Goal: Transaction & Acquisition: Purchase product/service

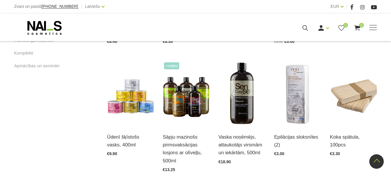
scroll to position [376, 0]
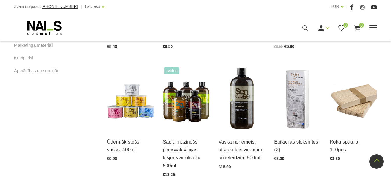
type input "ense"
click at [0, 0] on link "Krēmi, losjoni un skrubji" at bounding box center [0, 0] width 0 height 0
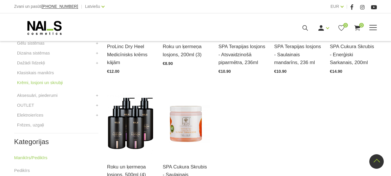
scroll to position [212, 0]
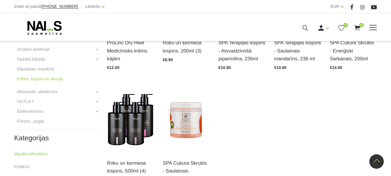
click at [0, 0] on link "Klasiskais manikīrs" at bounding box center [0, 0] width 0 height 0
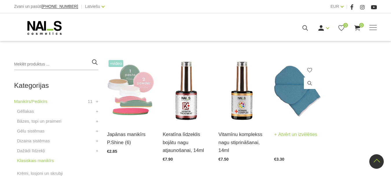
scroll to position [122, 0]
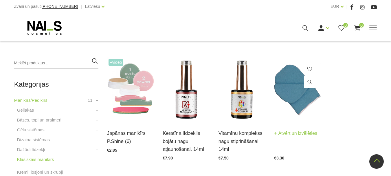
click at [290, 137] on link "Atvērt un izvēlēties" at bounding box center [295, 133] width 43 height 8
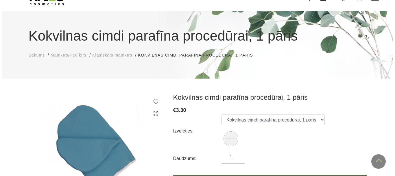
scroll to position [12, 0]
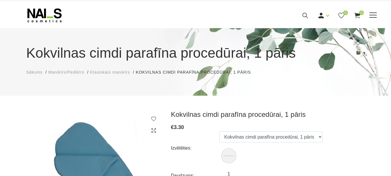
click at [309, 19] on icon at bounding box center [305, 15] width 7 height 7
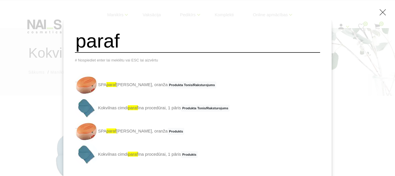
click at [153, 85] on link "SPA paraf īna vanniņa, oranža Produkta Tonis/Raksturojums" at bounding box center [146, 84] width 142 height 23
click at [155, 45] on input "paraf" at bounding box center [197, 40] width 245 height 23
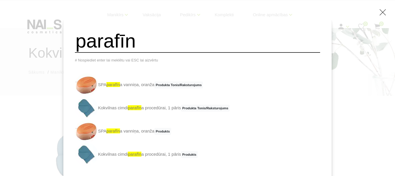
type input "parafīn"
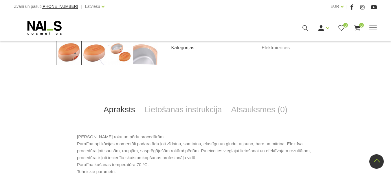
scroll to position [198, 0]
